Goal: Find specific page/section: Find specific page/section

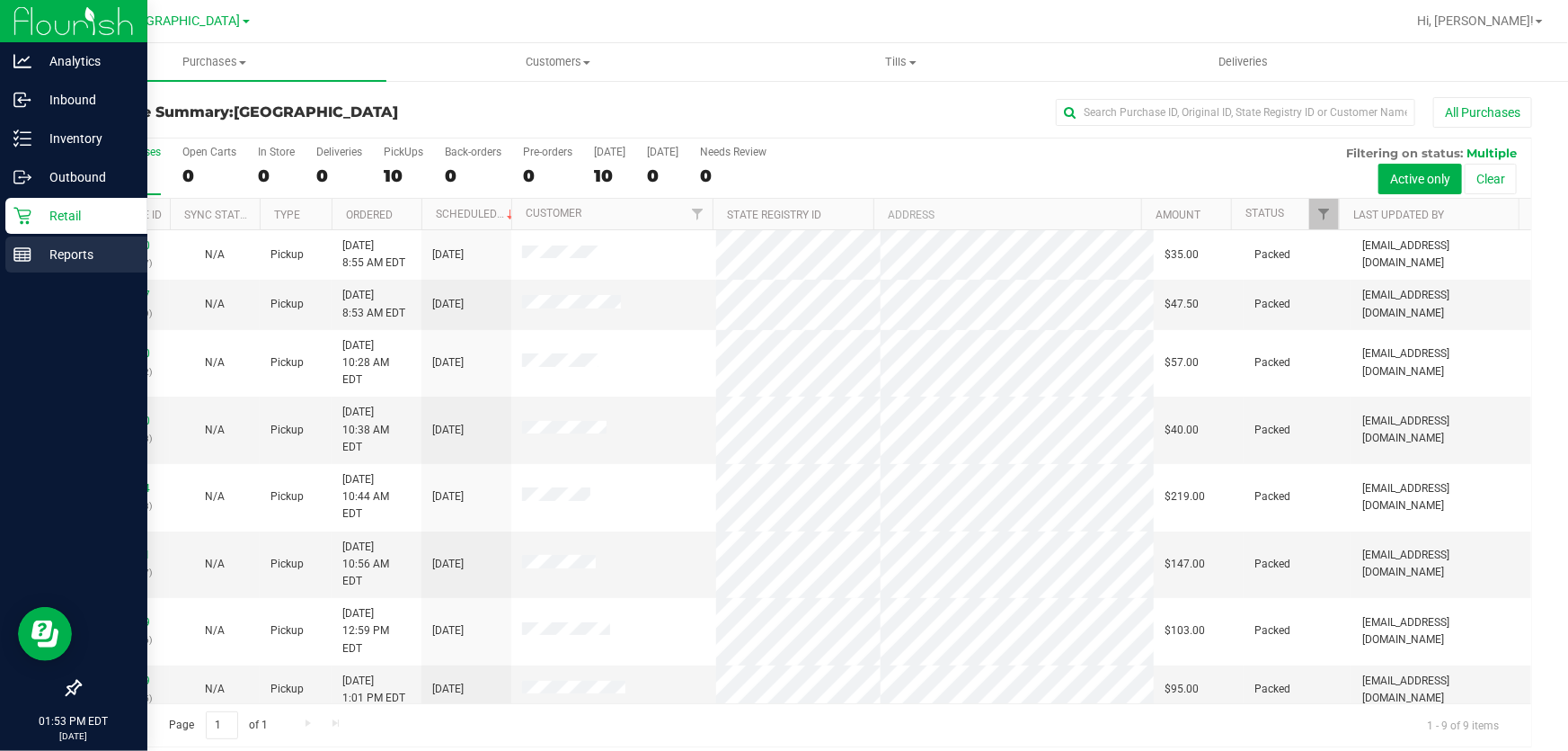
click at [26, 245] on icon at bounding box center [23, 254] width 18 height 18
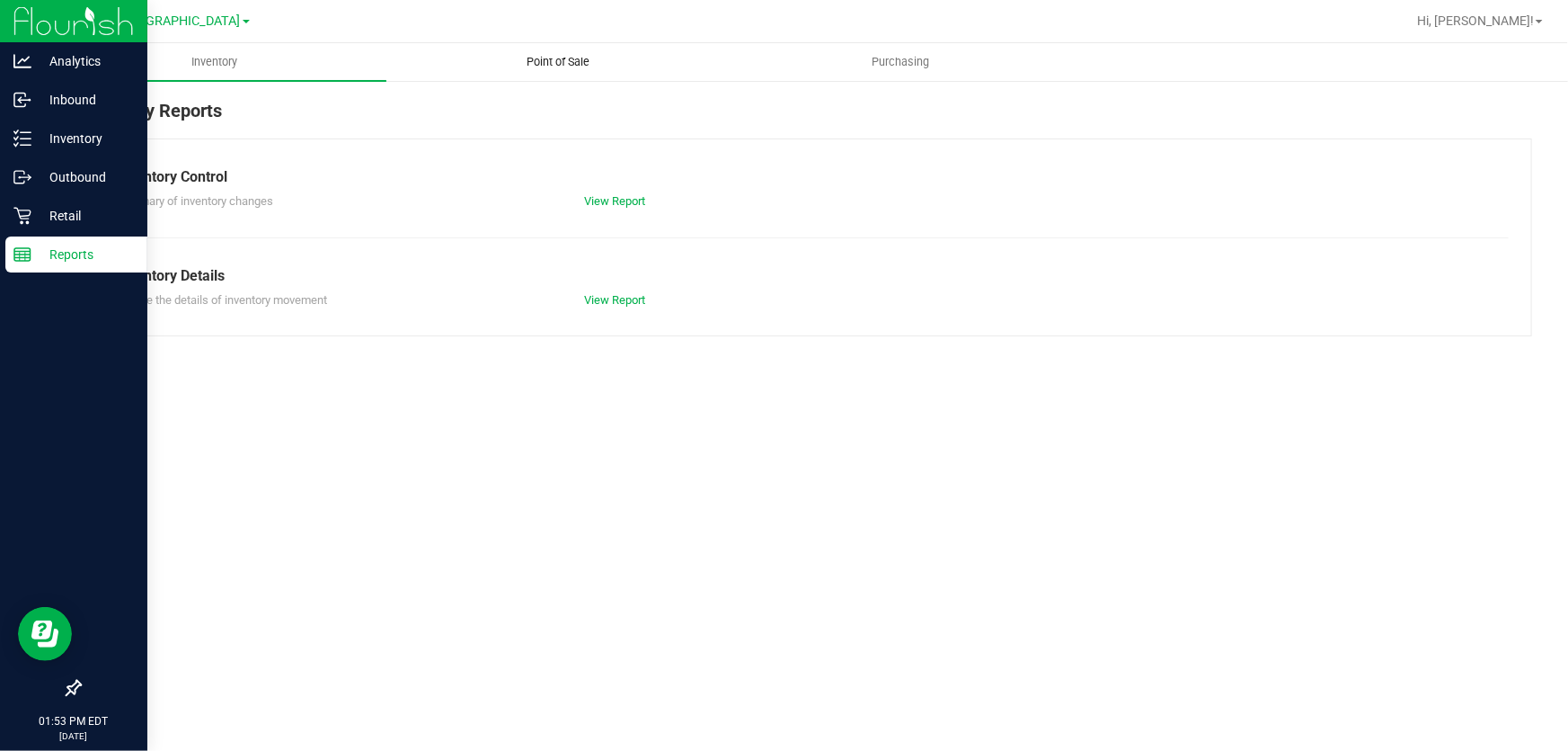
click at [537, 49] on uib-tab-heading "Point of Sale" at bounding box center [557, 62] width 342 height 36
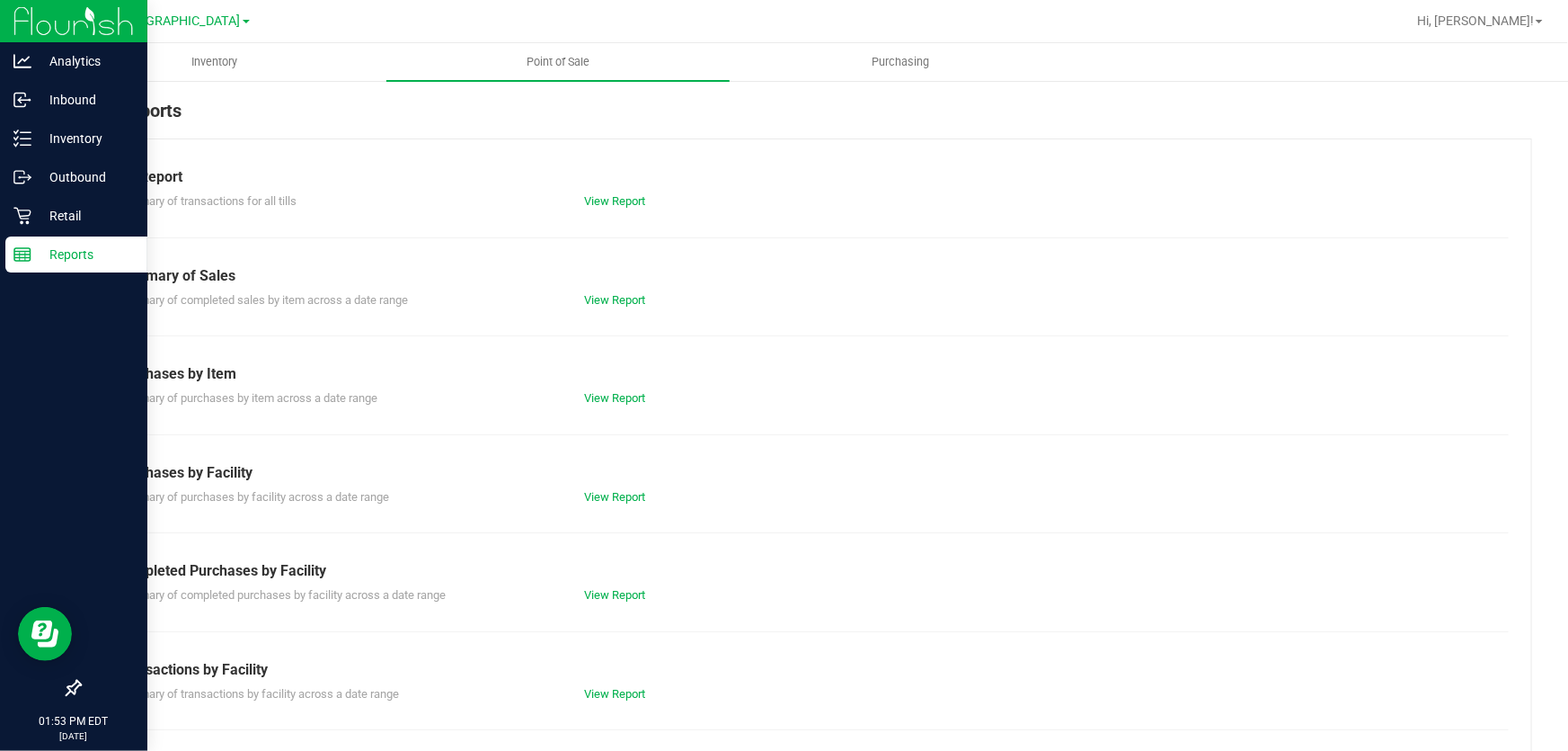
click at [623, 579] on div "Completed Purchases by Facility" at bounding box center [805, 571] width 1380 height 22
click at [618, 594] on link "View Report" at bounding box center [615, 594] width 61 height 14
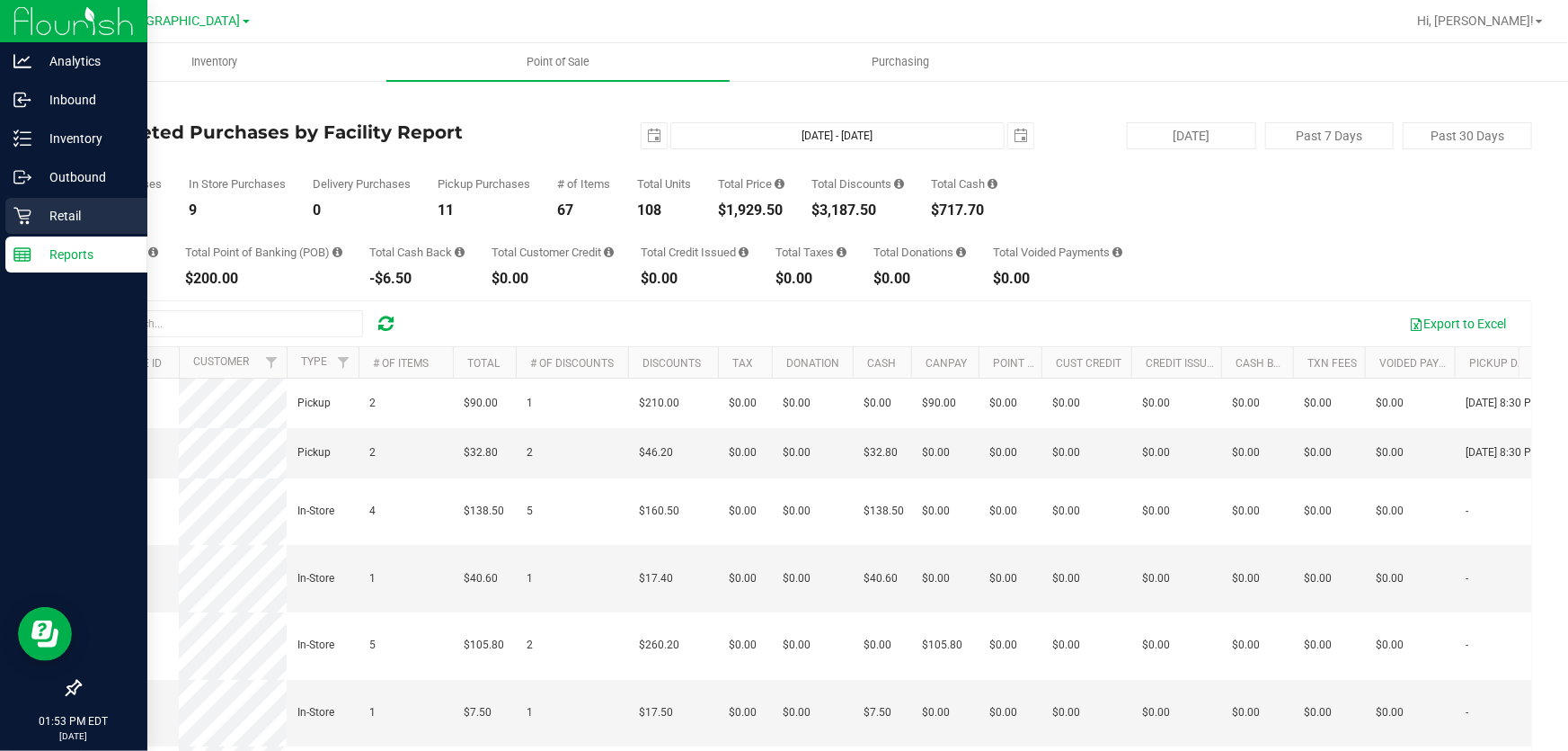
click at [41, 216] on p "Retail" at bounding box center [86, 216] width 108 height 22
